Goal: Transaction & Acquisition: Purchase product/service

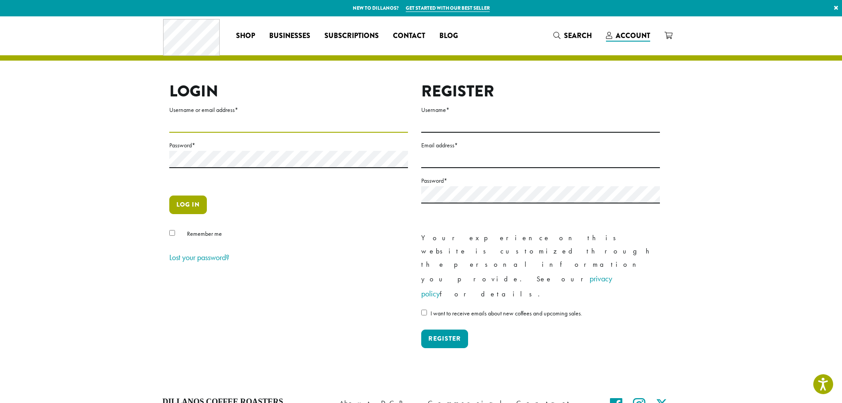
type input "**********"
click at [193, 206] on button "Log in" at bounding box center [188, 204] width 38 height 19
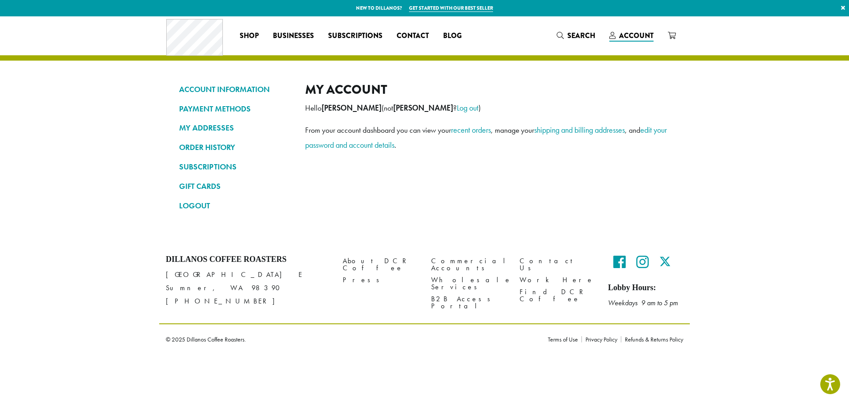
click at [584, 27] on div "Coffee All Coffees Best Sellers Blends Single Origins Dillanos Limited Organic …" at bounding box center [424, 35] width 516 height 37
click at [573, 33] on span "Search" at bounding box center [581, 36] width 28 height 10
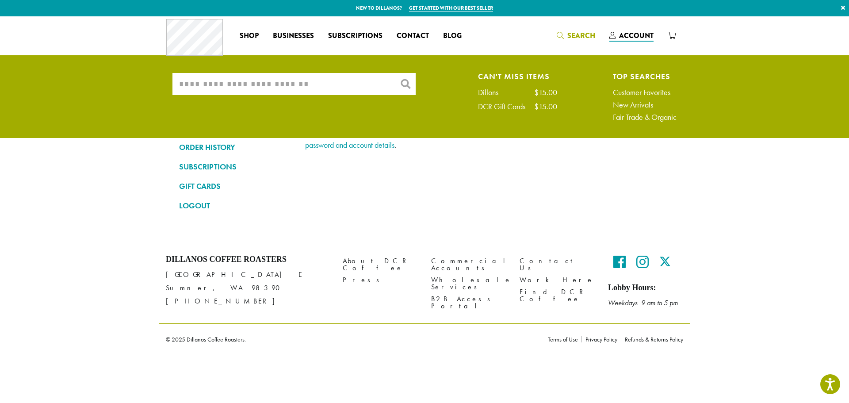
click at [343, 86] on input "What are you searching for?" at bounding box center [293, 84] width 243 height 22
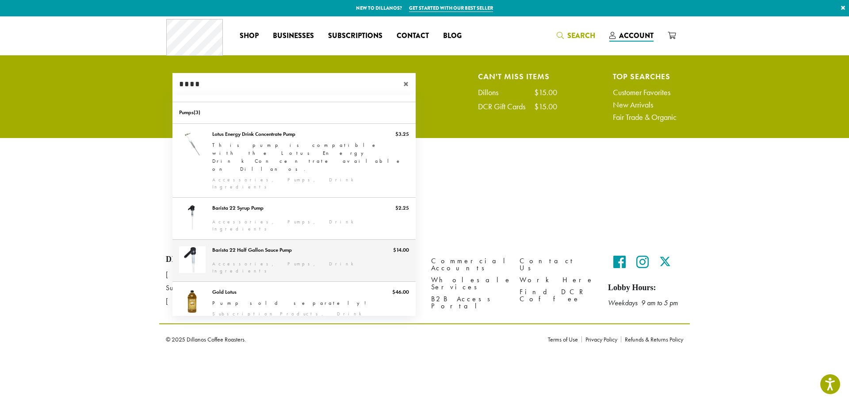
type input "****"
click at [241, 240] on link "Barista 22 Half Gallon Sauce Pump" at bounding box center [293, 261] width 243 height 42
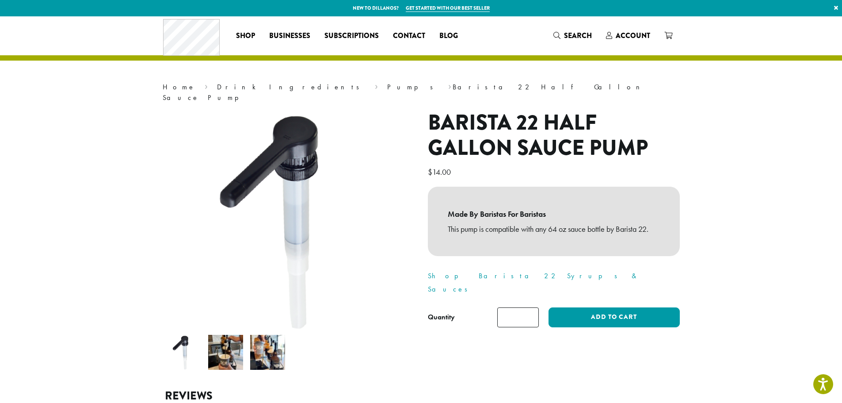
click at [224, 335] on img at bounding box center [225, 352] width 35 height 35
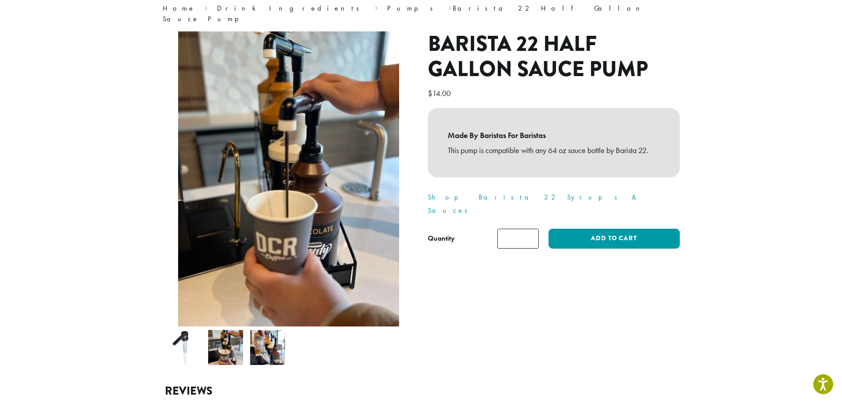
scroll to position [133, 0]
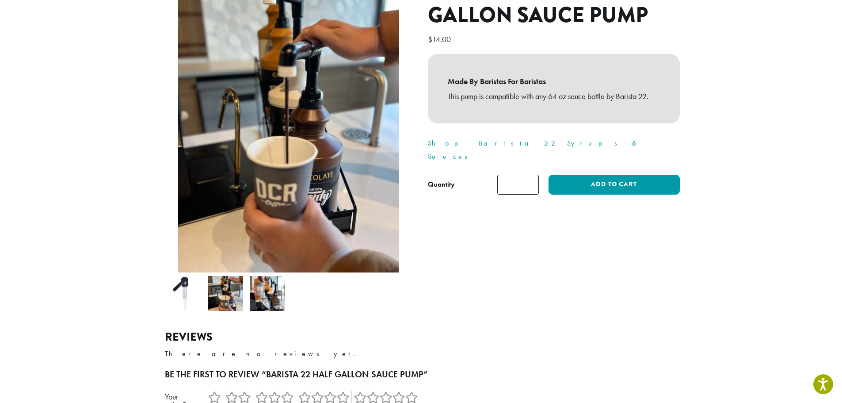
click at [270, 286] on img at bounding box center [267, 293] width 35 height 35
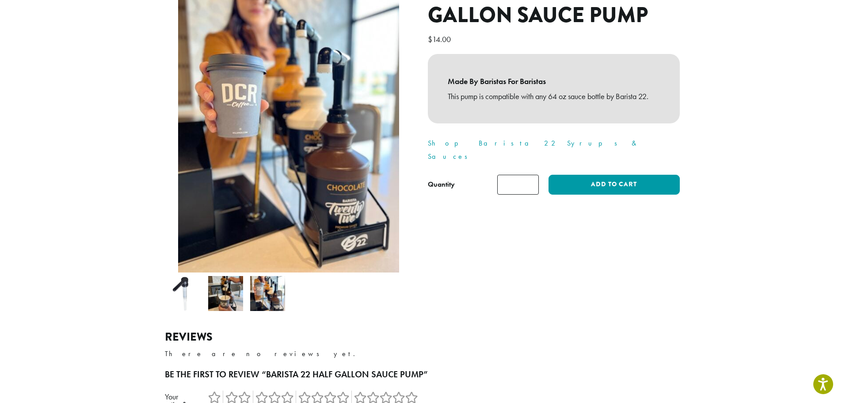
click at [228, 279] on img at bounding box center [225, 293] width 35 height 35
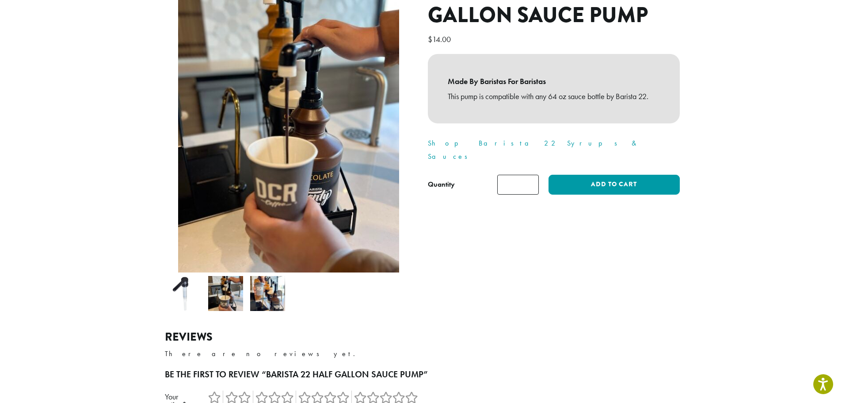
click at [199, 276] on img at bounding box center [183, 293] width 35 height 35
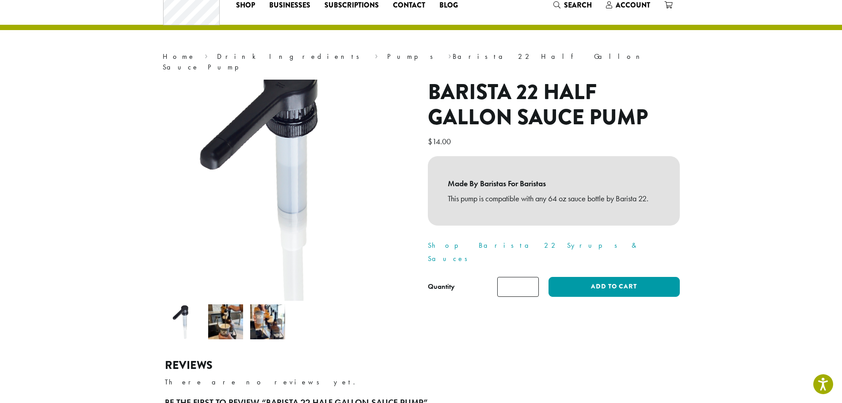
scroll to position [44, 0]
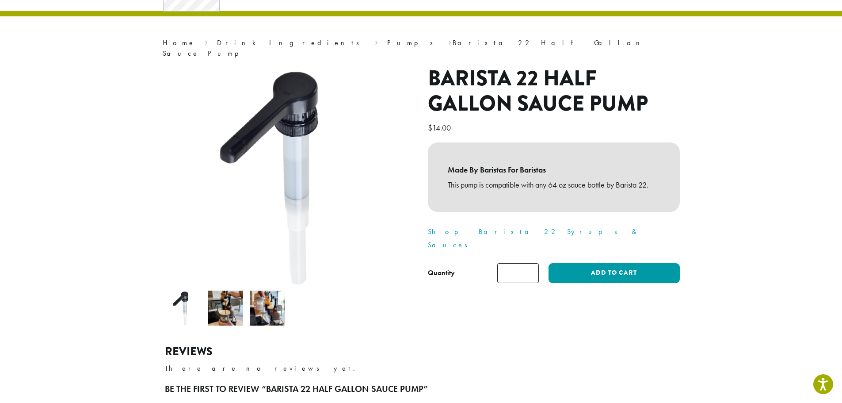
click at [225, 290] on img at bounding box center [225, 307] width 35 height 35
